Goal: Task Accomplishment & Management: Manage account settings

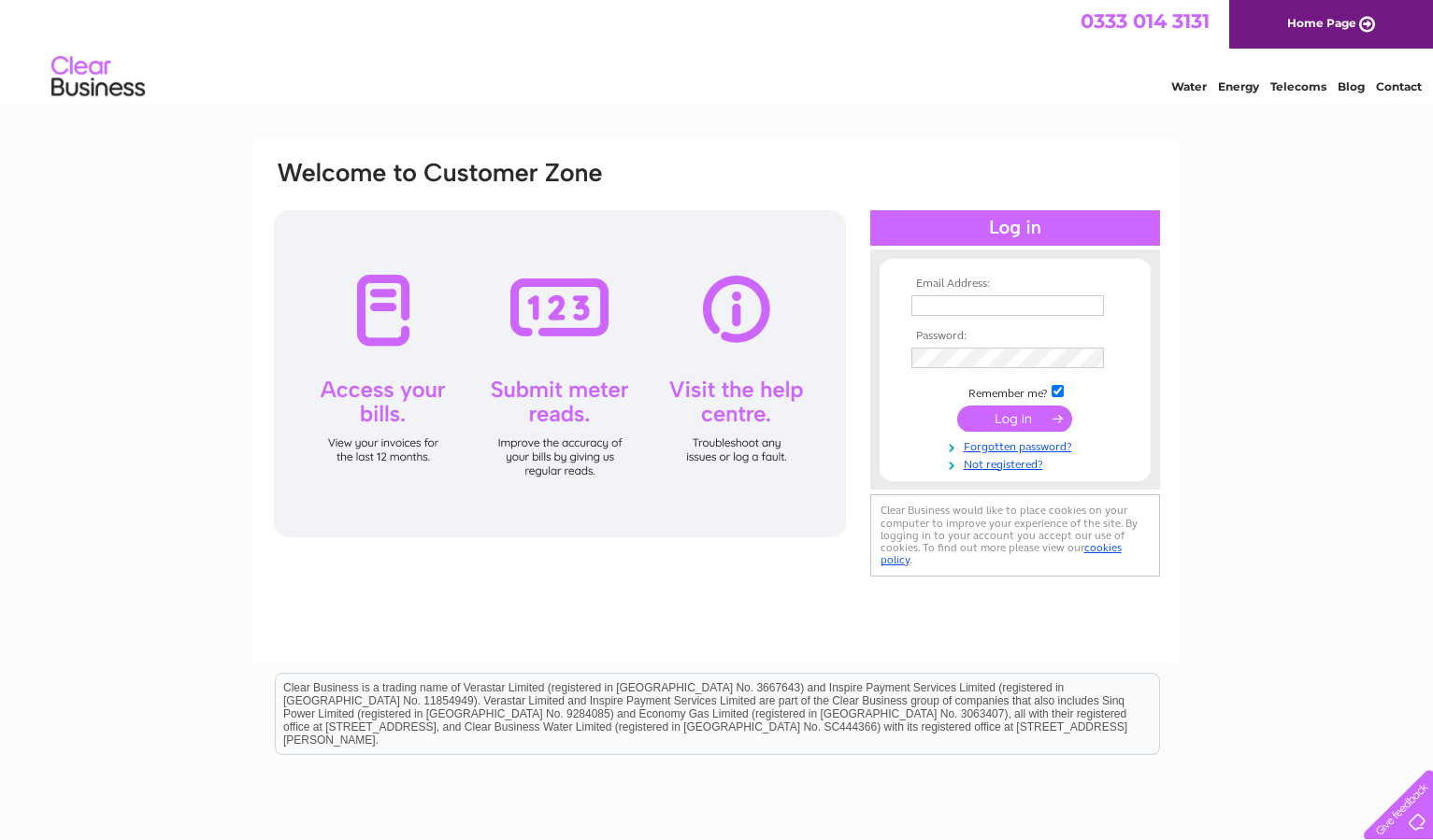
type input "jo@centmagazine.co.uk"
click at [1010, 420] on input "submit" at bounding box center [1013, 419] width 115 height 26
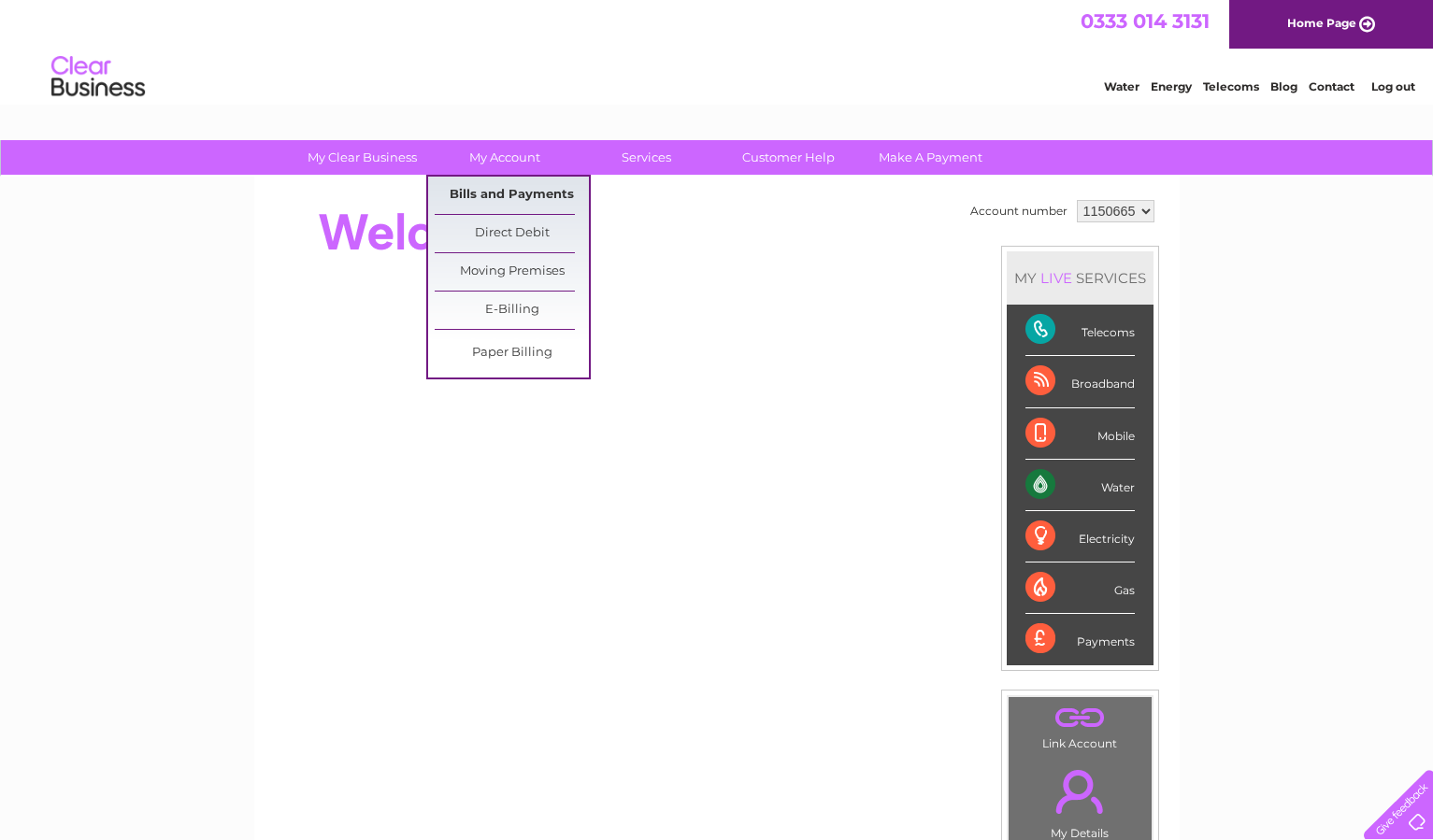
click at [472, 187] on link "Bills and Payments" at bounding box center [511, 195] width 154 height 38
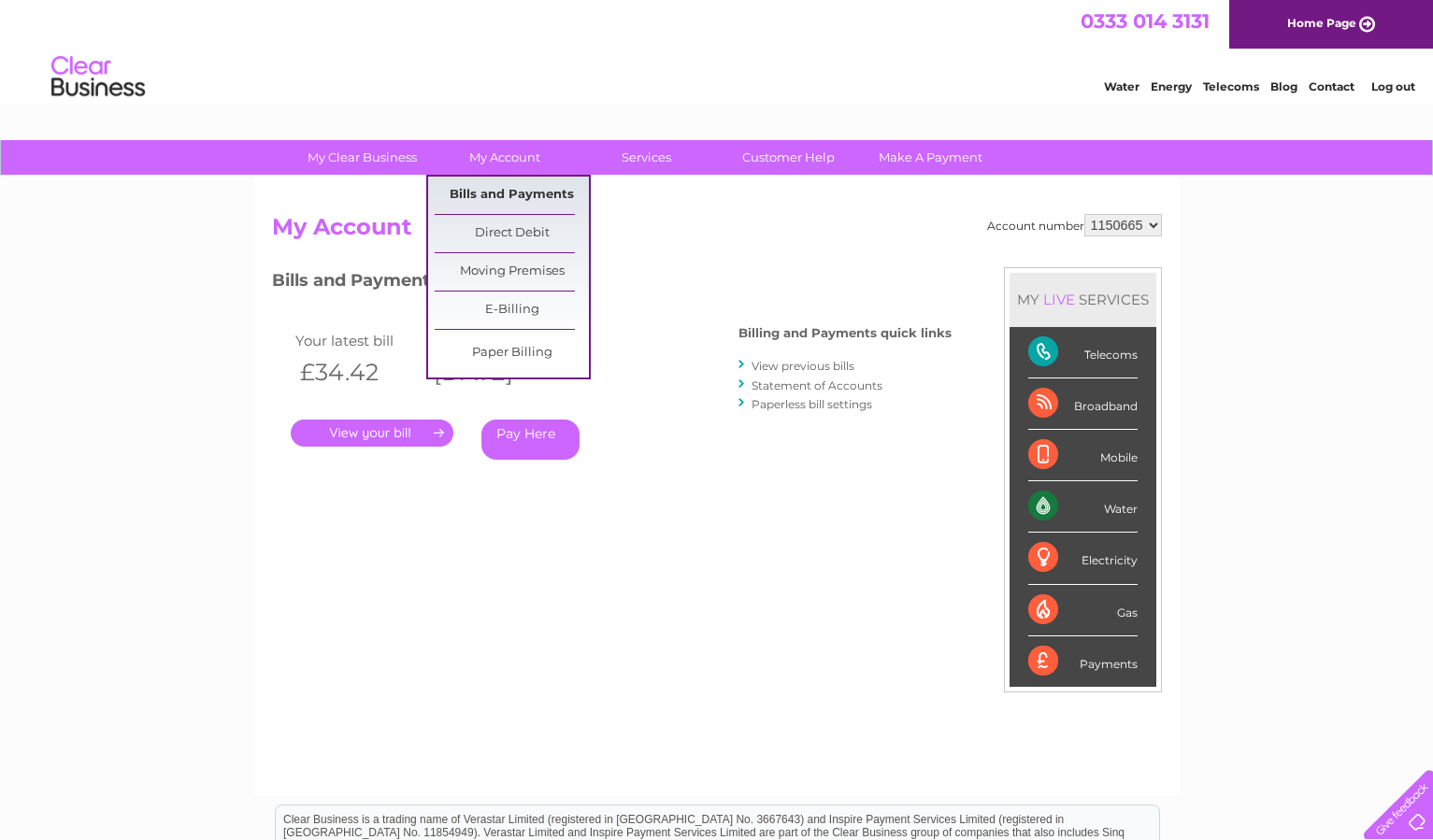
click at [487, 192] on link "Bills and Payments" at bounding box center [511, 195] width 154 height 38
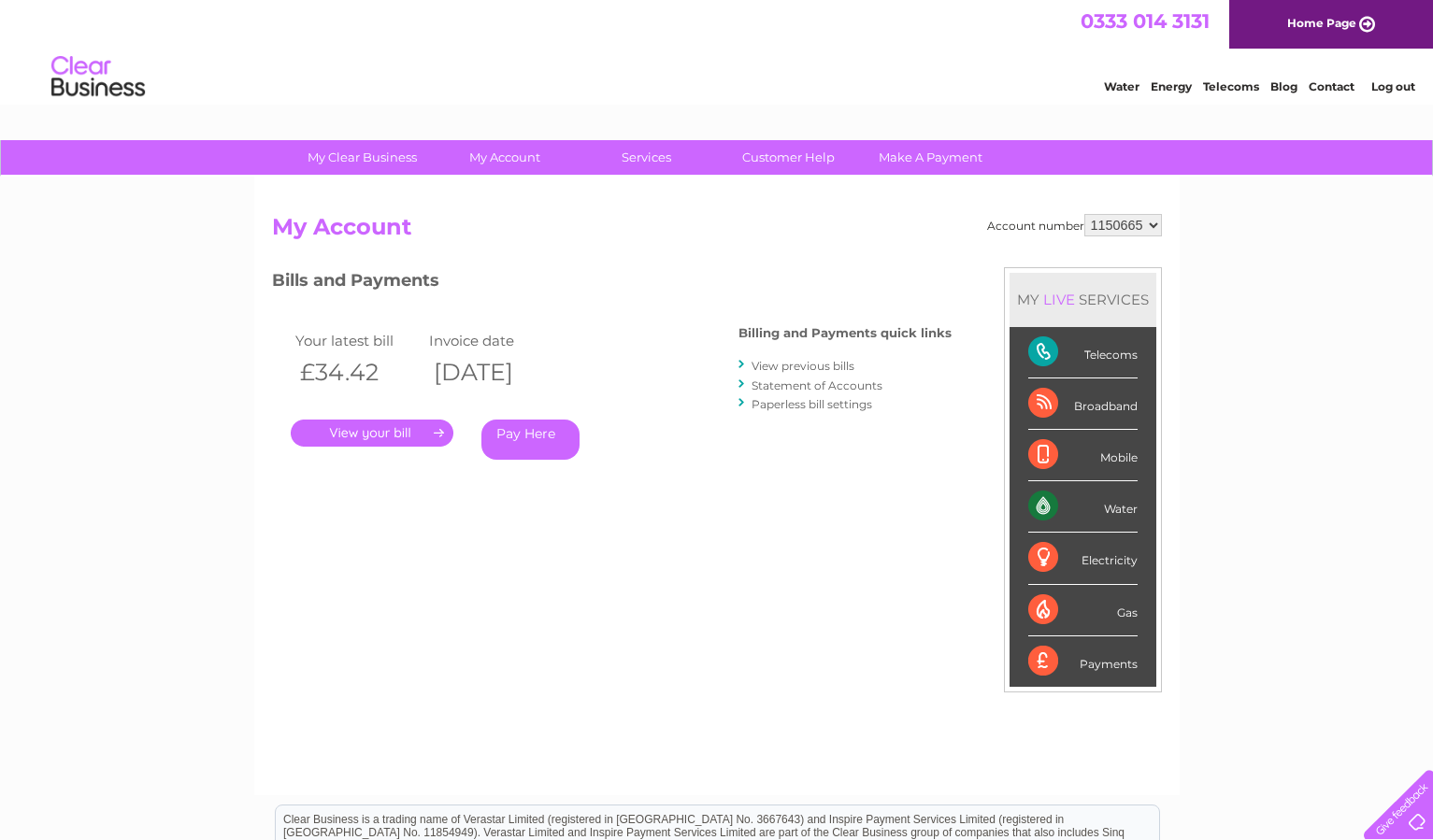
click at [772, 370] on link "View previous bills" at bounding box center [802, 366] width 103 height 14
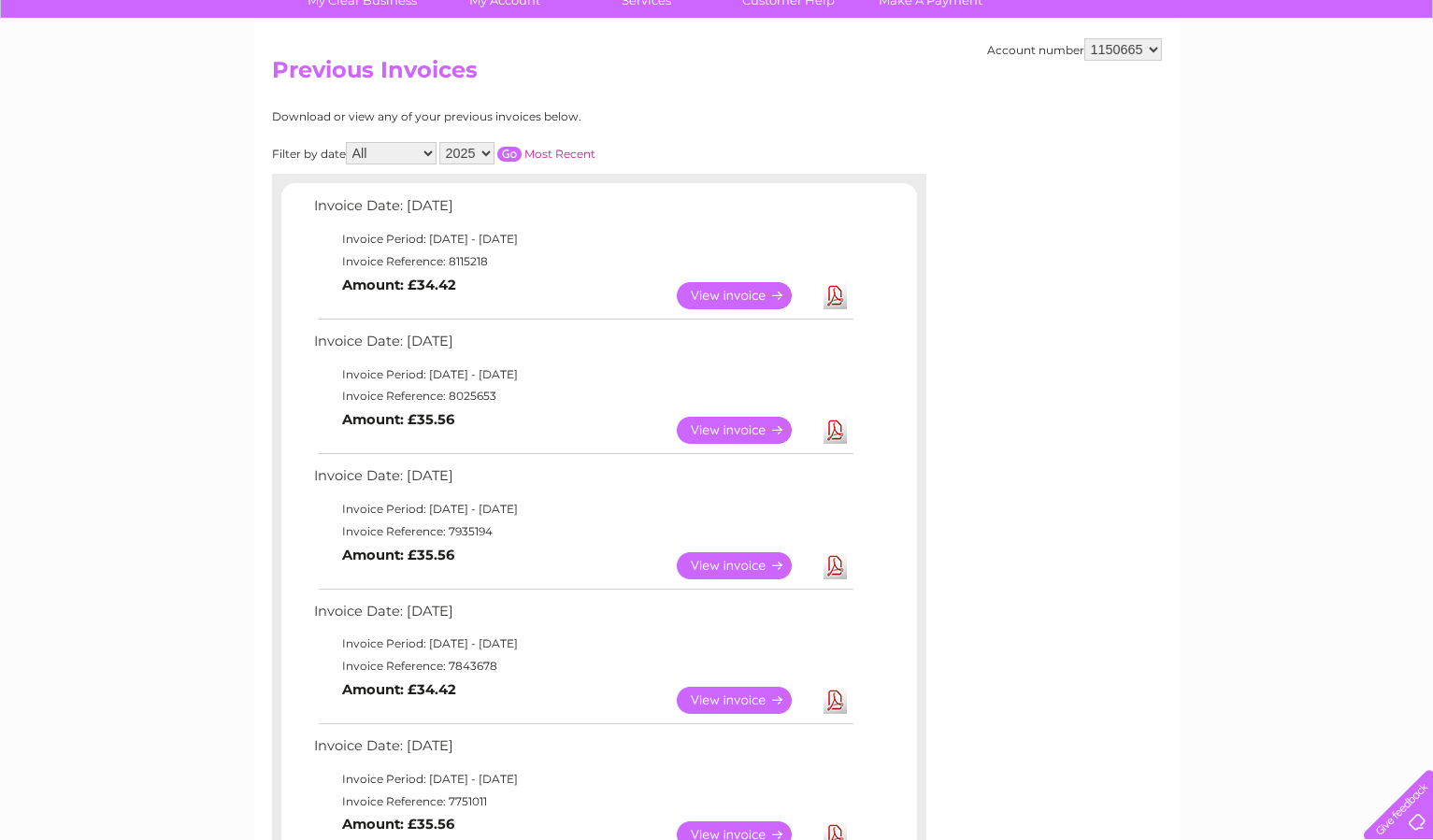
scroll to position [166, 0]
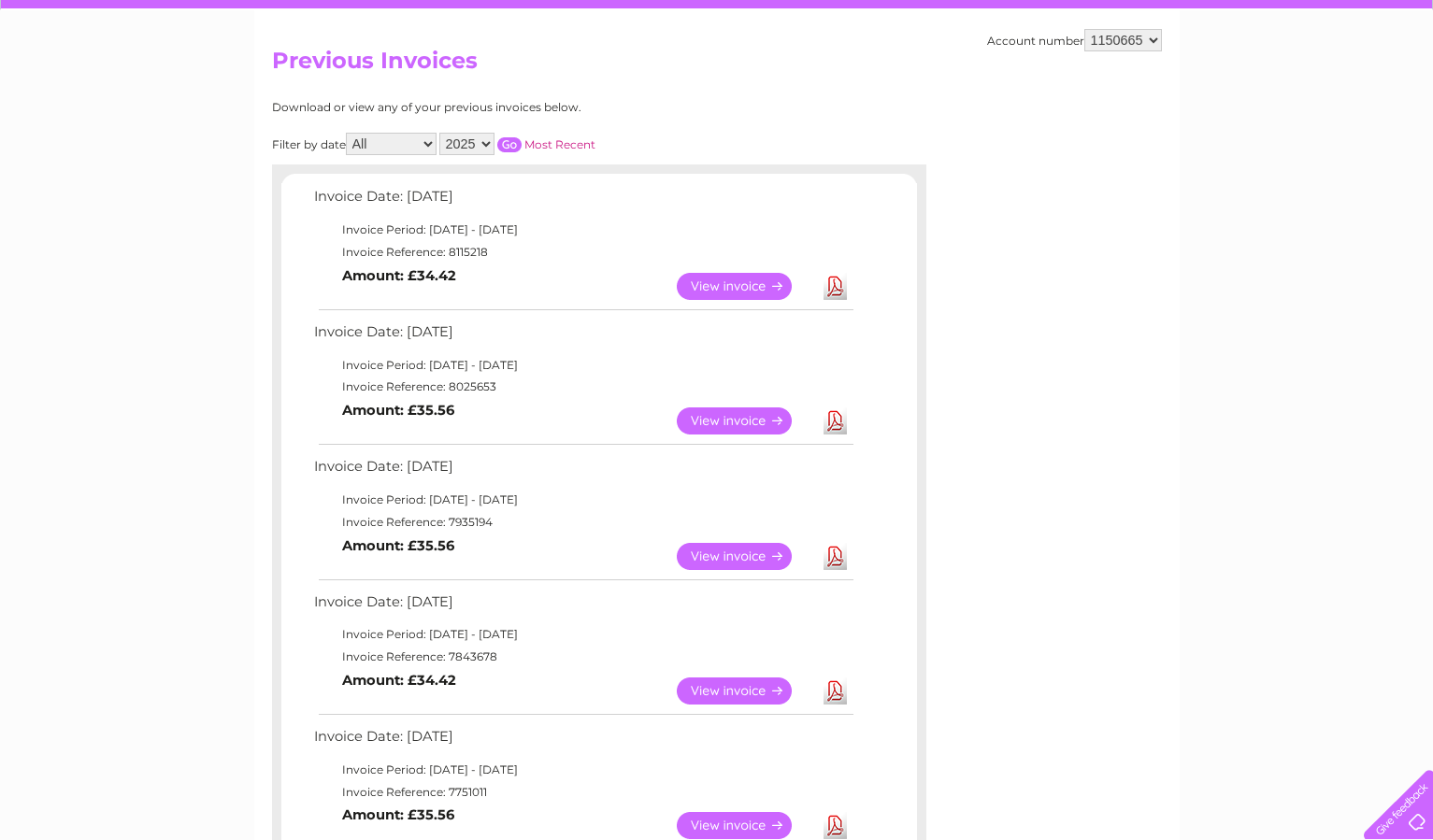
click at [711, 425] on link "View" at bounding box center [745, 420] width 138 height 27
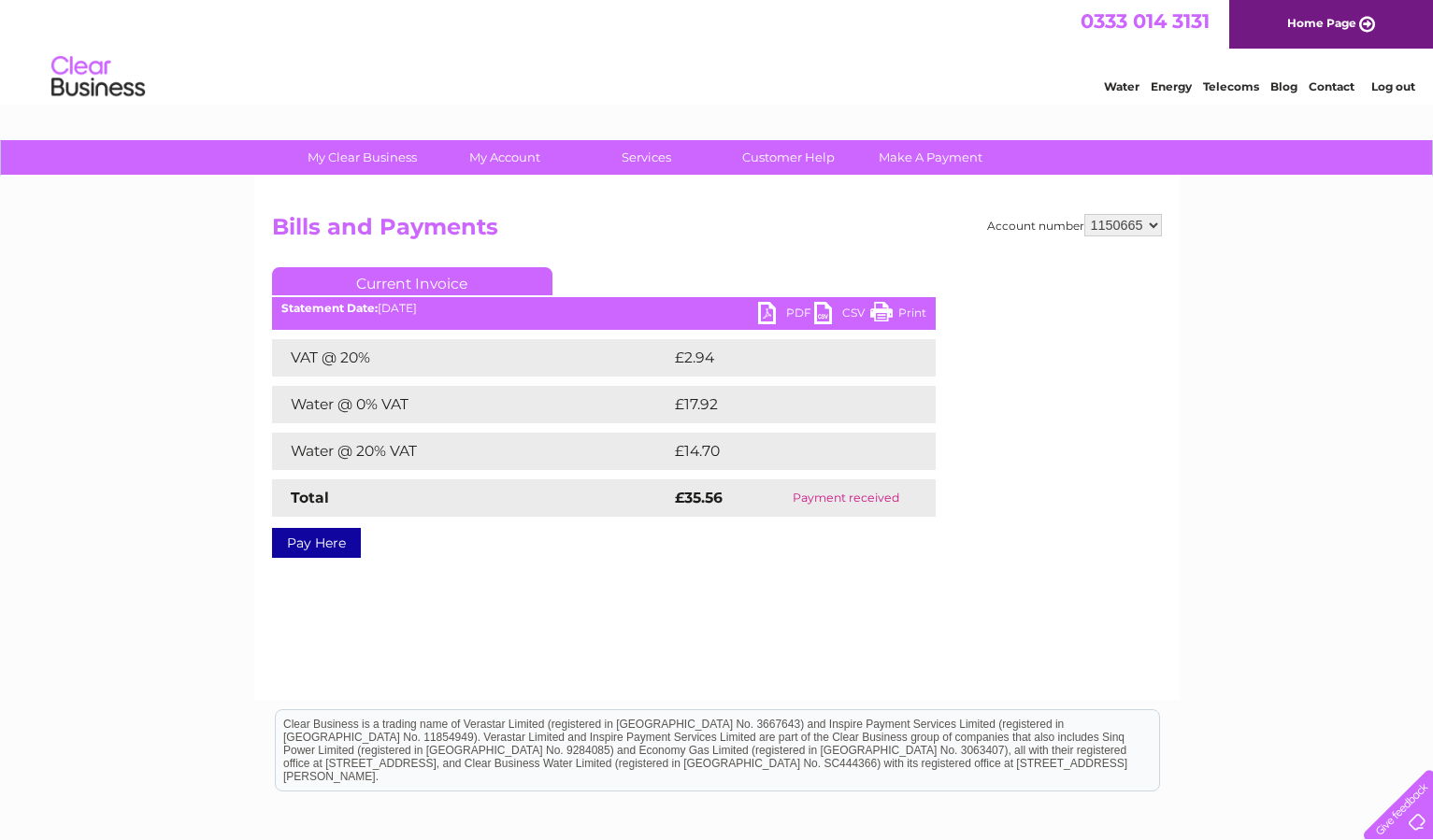
click at [760, 311] on link "PDF" at bounding box center [786, 315] width 56 height 27
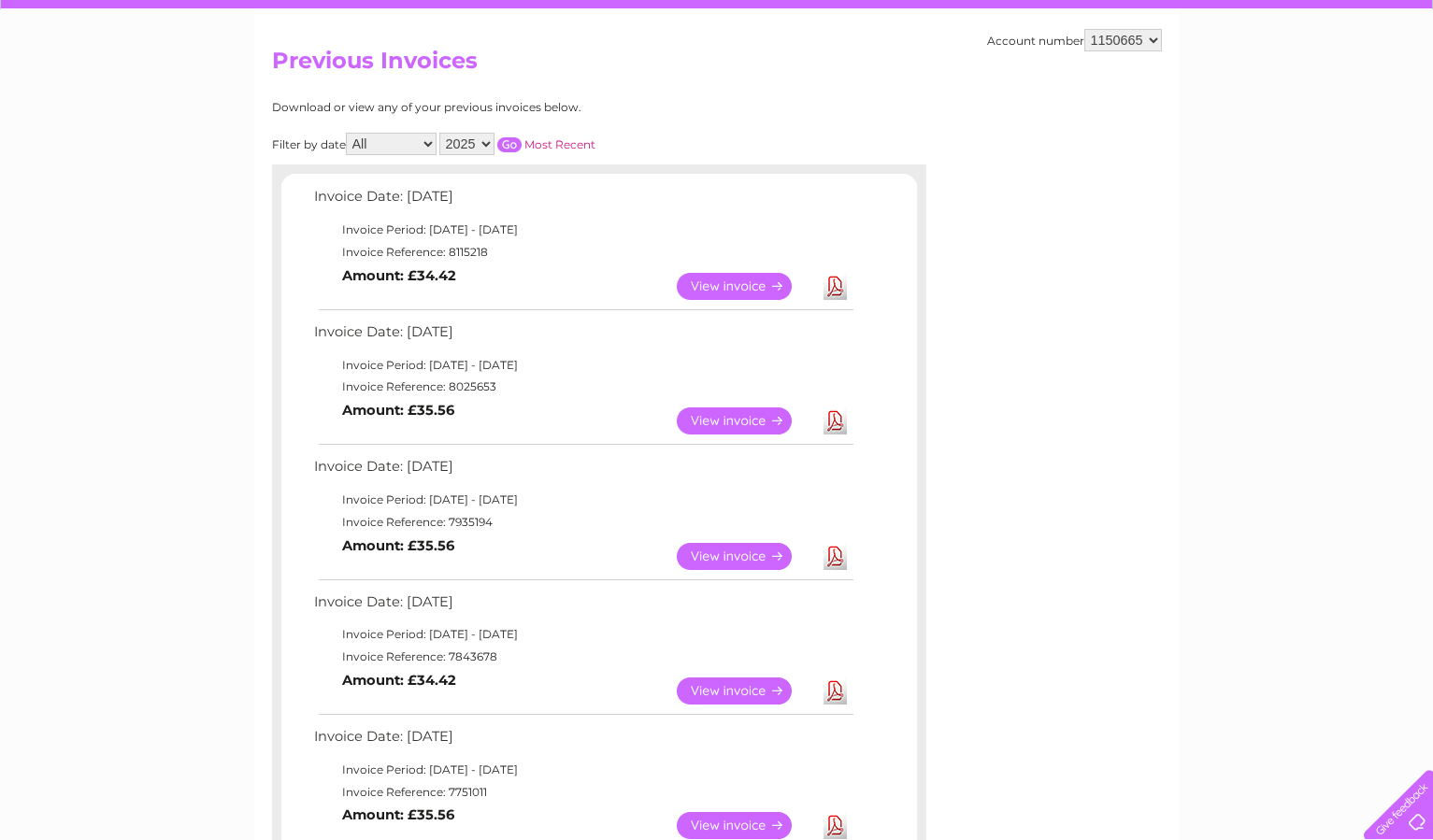
click at [726, 691] on link "View" at bounding box center [745, 691] width 138 height 27
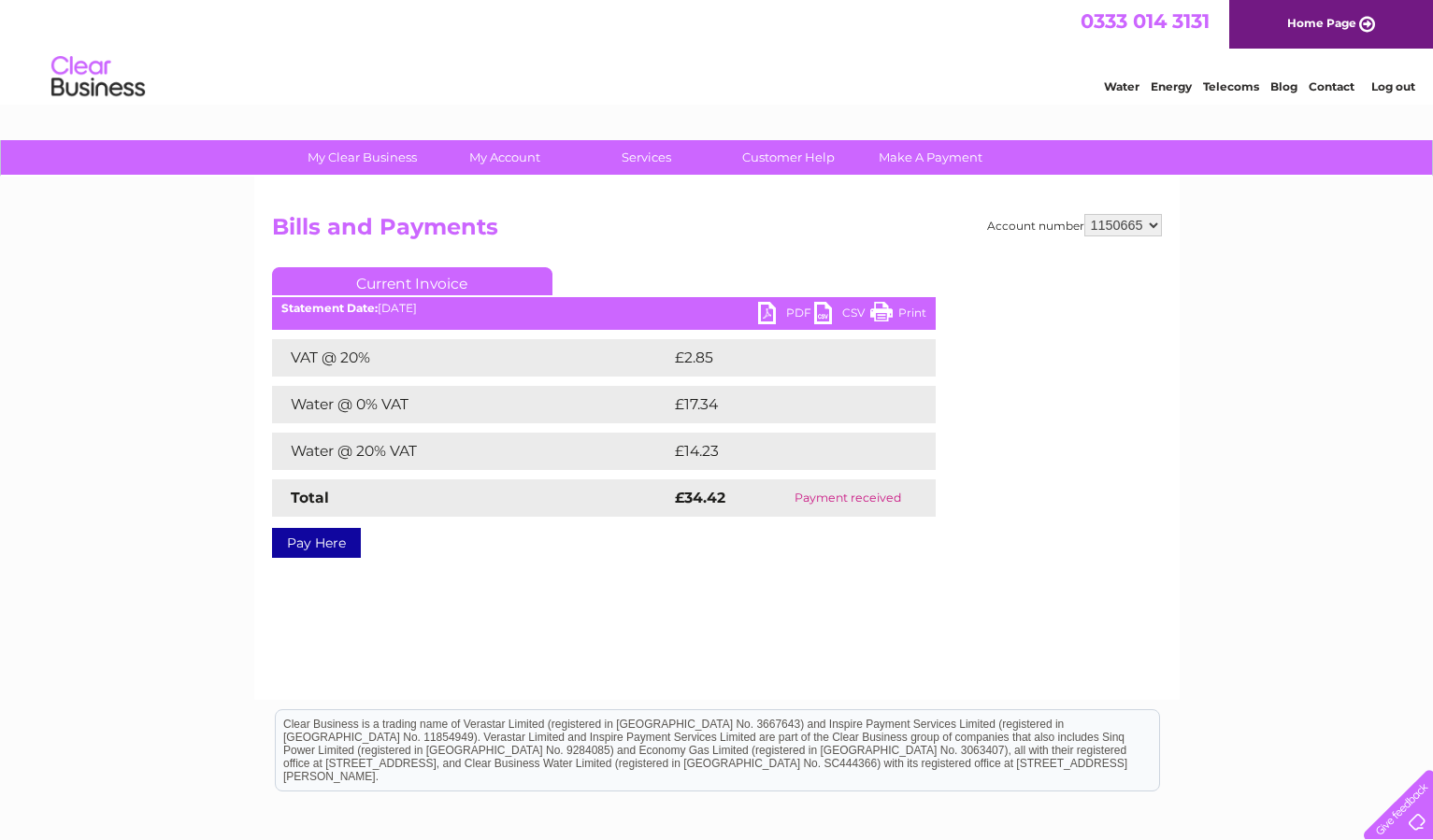
click at [761, 314] on link "PDF" at bounding box center [786, 315] width 56 height 27
